Goal: Task Accomplishment & Management: Complete application form

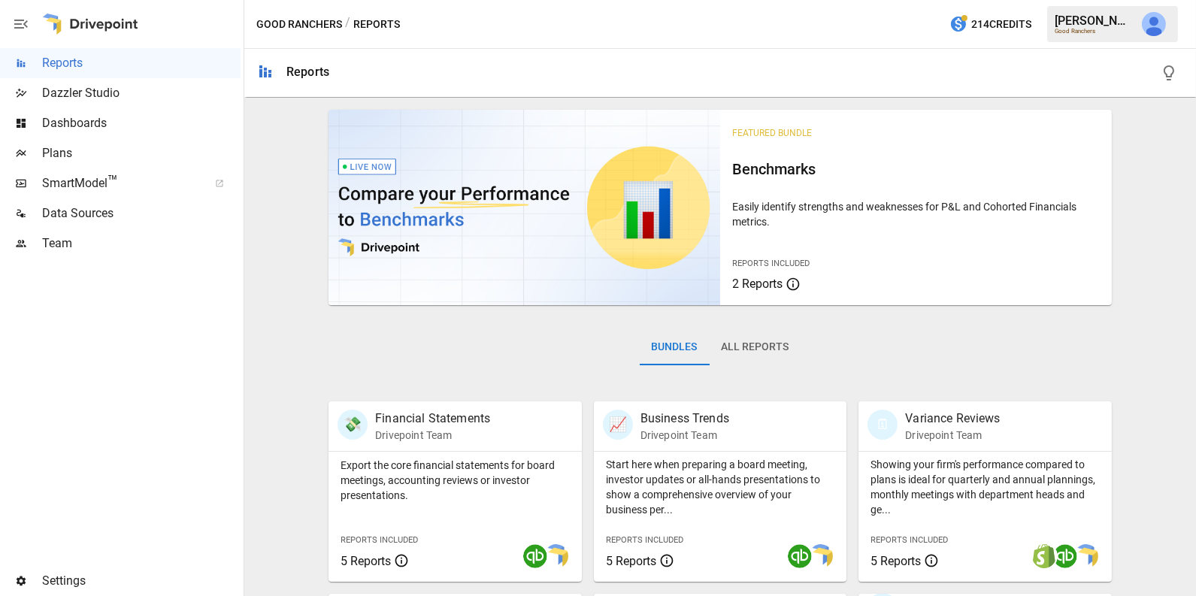
click at [142, 244] on span "Team" at bounding box center [141, 244] width 199 height 18
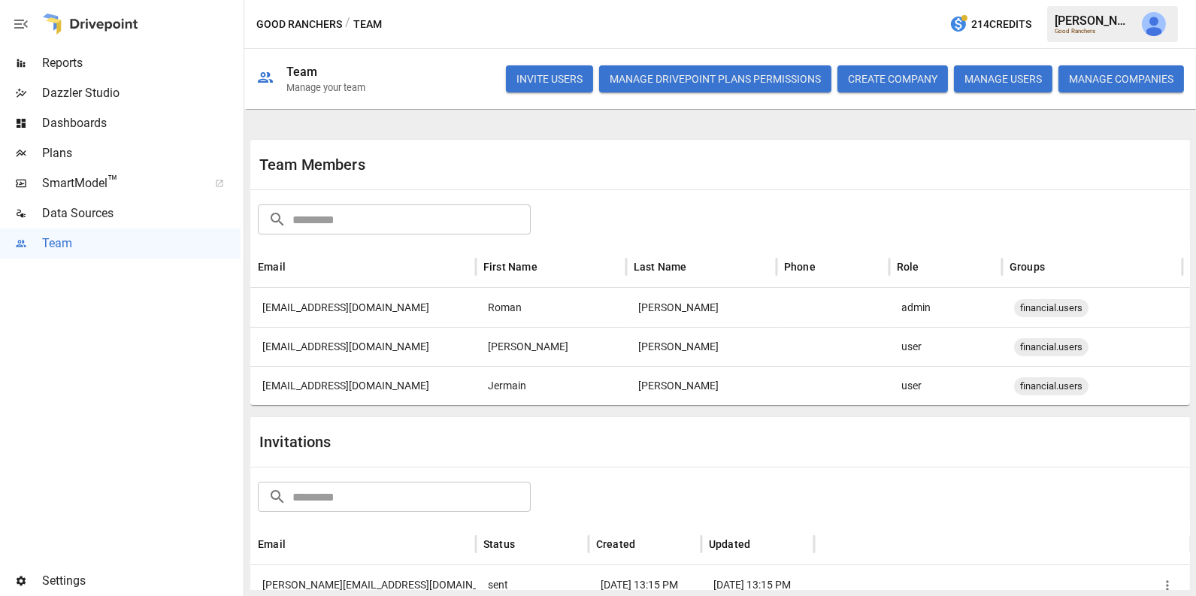
click at [541, 79] on button "INVITE USERS" at bounding box center [549, 78] width 87 height 27
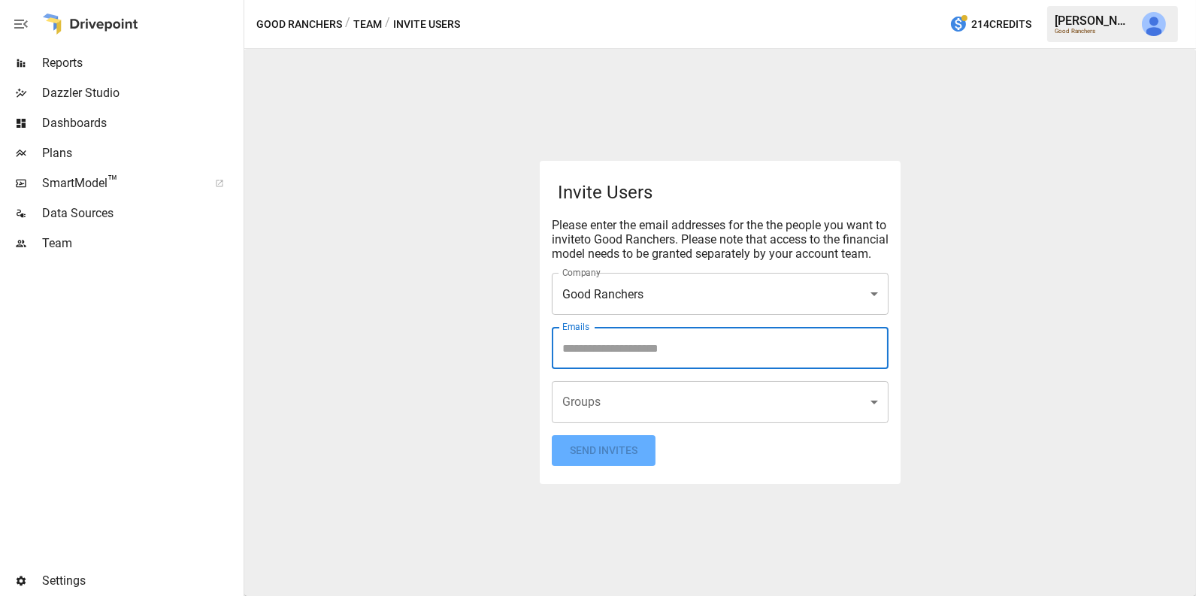
click at [608, 356] on input "Emails" at bounding box center [720, 348] width 323 height 29
click at [595, 0] on body "**********" at bounding box center [598, 0] width 1196 height 0
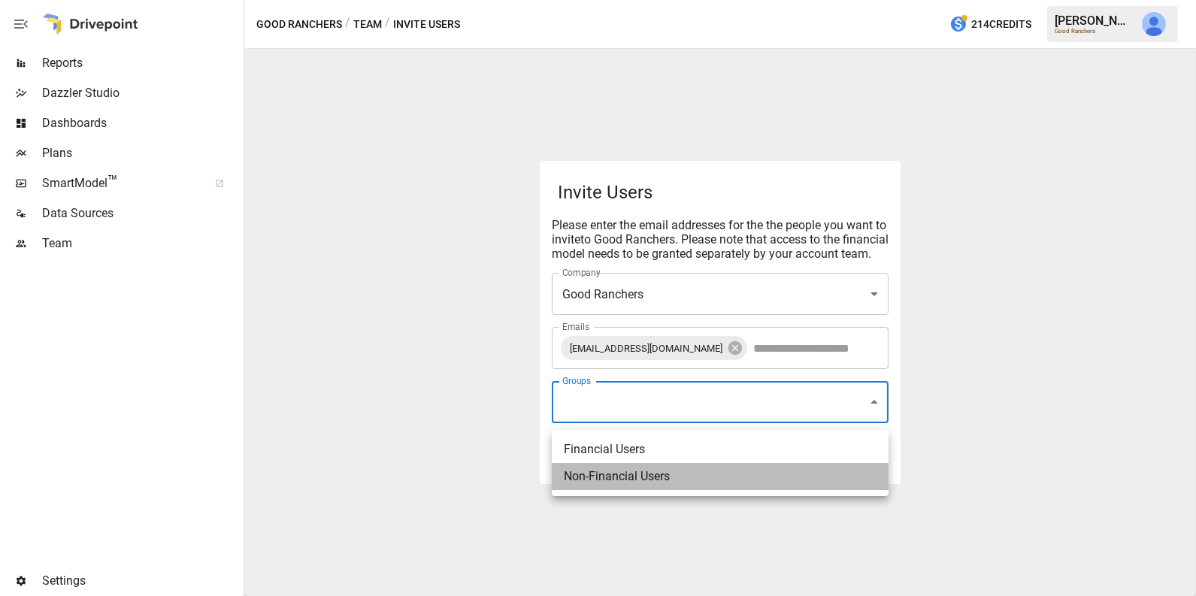
click at [610, 483] on li "Non-Financial Users" at bounding box center [720, 476] width 337 height 27
type input "**********"
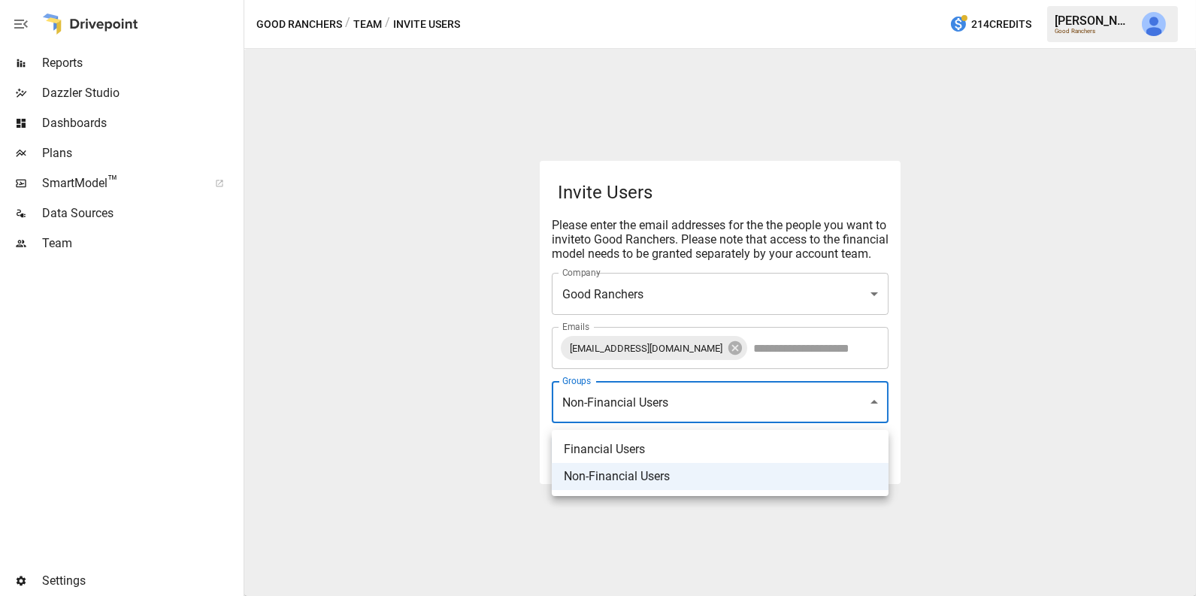
click at [453, 368] on div at bounding box center [598, 298] width 1196 height 596
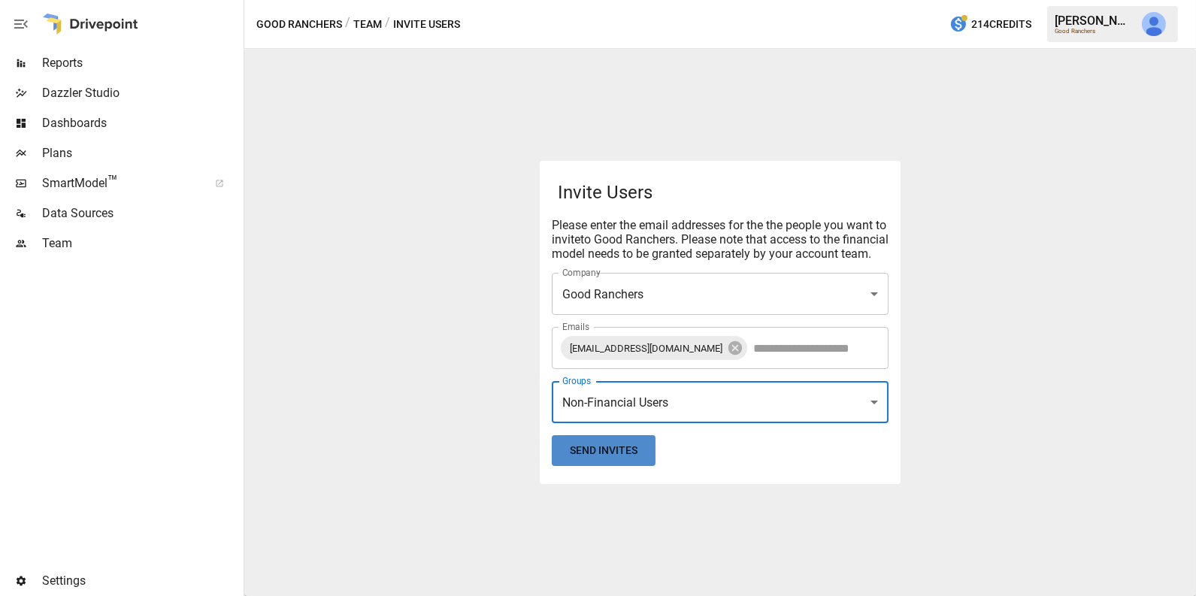
click at [598, 463] on button "Send Invites" at bounding box center [604, 450] width 104 height 31
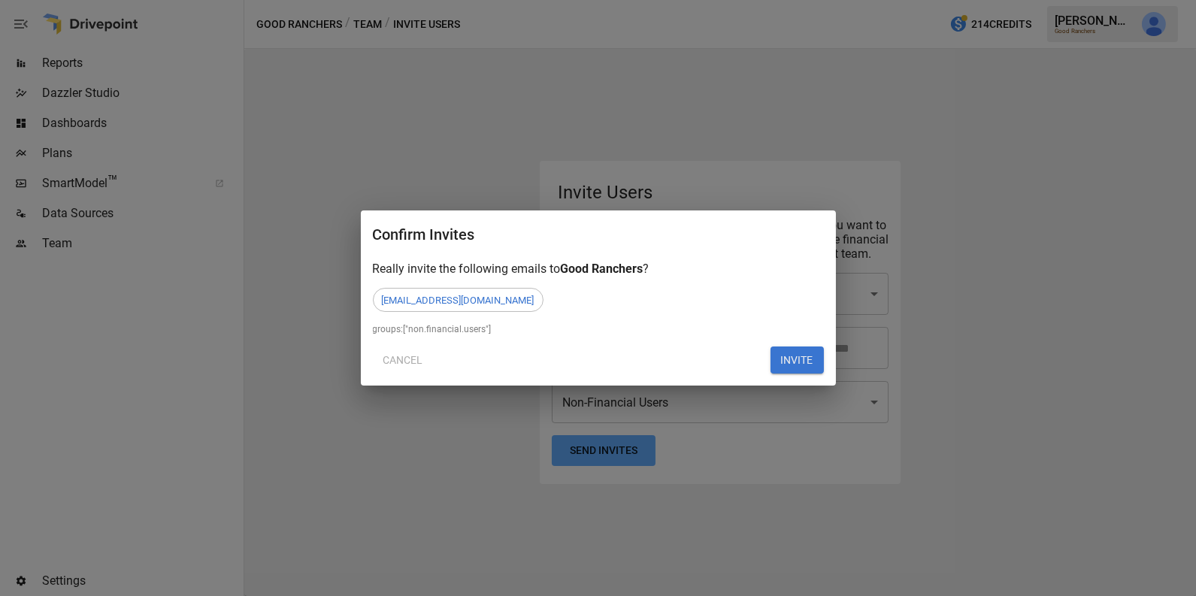
click at [797, 362] on button "INVITE" at bounding box center [797, 360] width 53 height 27
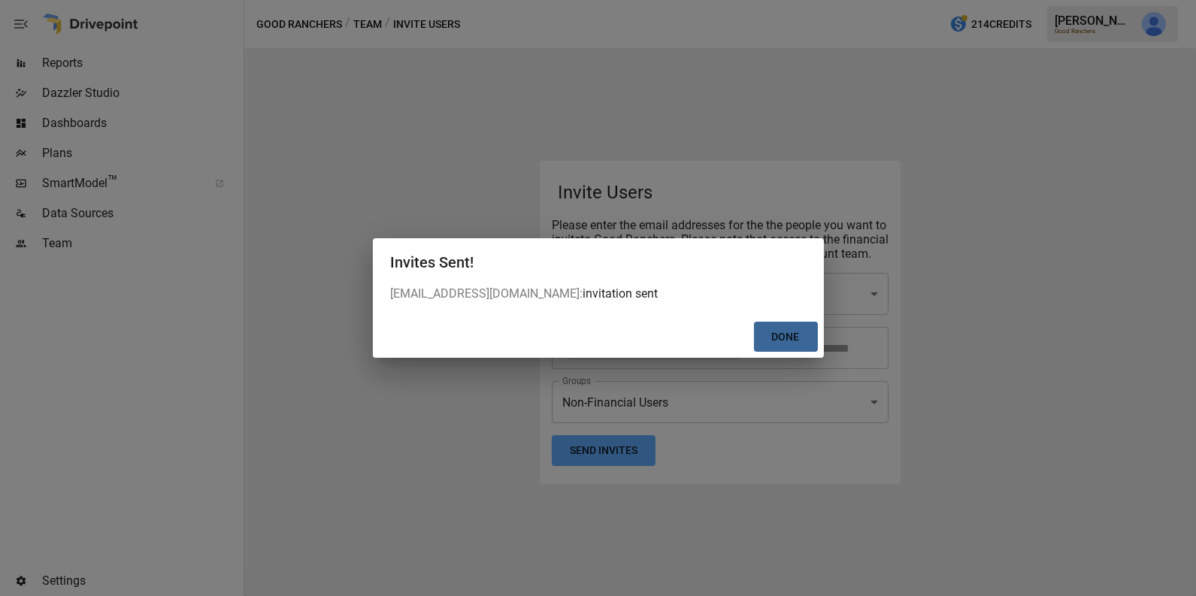
click at [788, 335] on button "Done" at bounding box center [786, 337] width 64 height 31
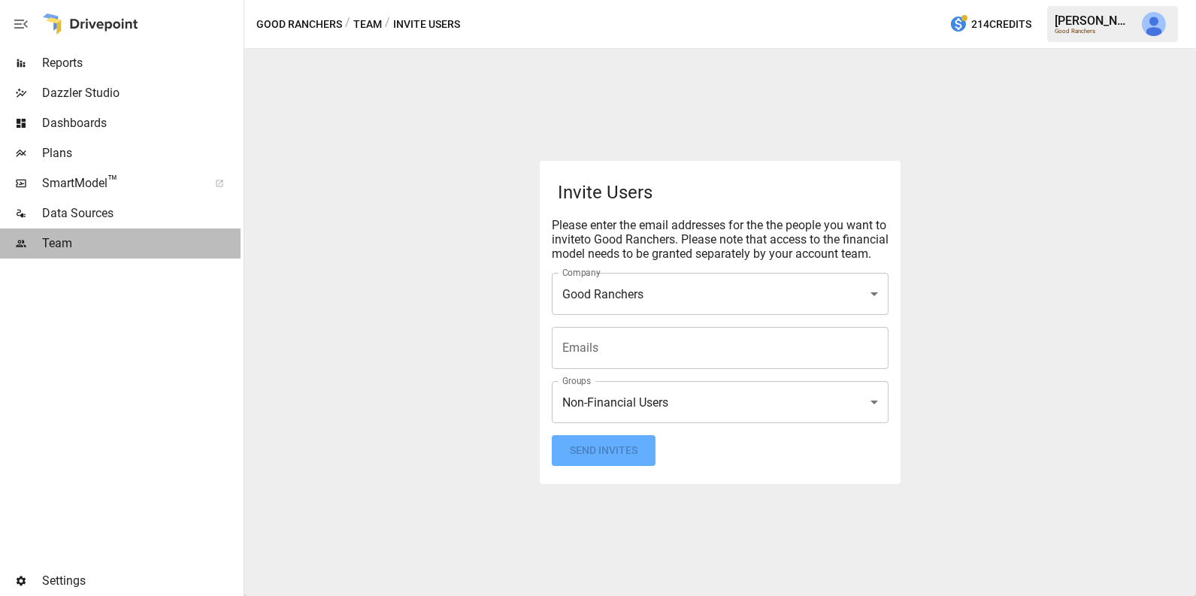
click at [106, 242] on span "Team" at bounding box center [141, 244] width 199 height 18
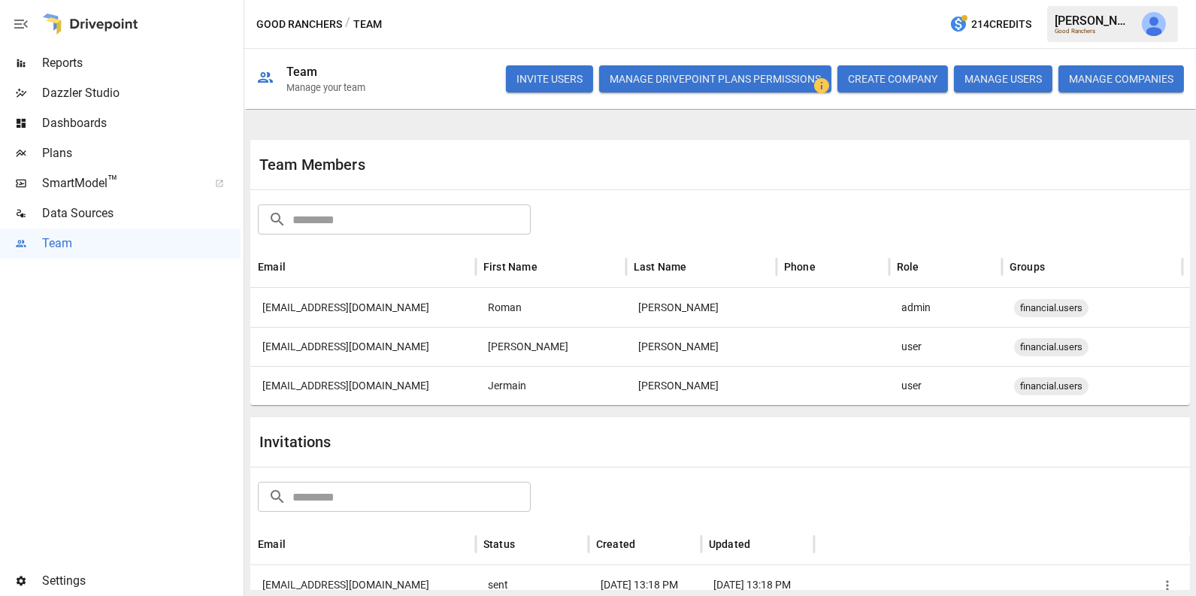
scroll to position [76, 0]
